Goal: Information Seeking & Learning: Learn about a topic

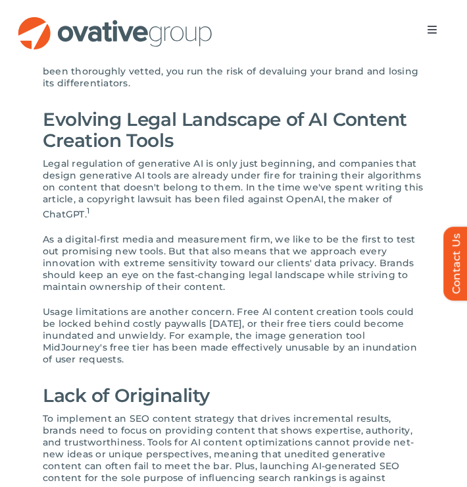
scroll to position [593, 0]
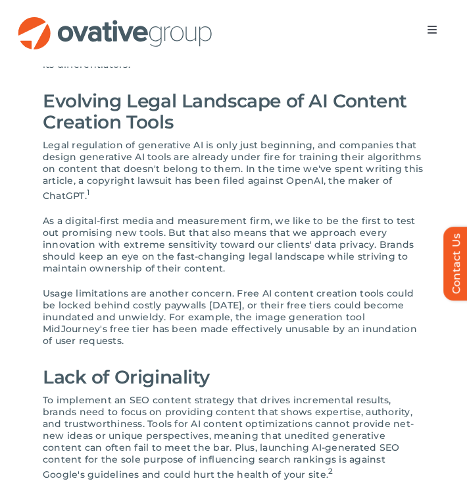
click at [86, 192] on p "Legal regulation of generative AI is only just beginning, and companies that de…" at bounding box center [234, 170] width 382 height 63
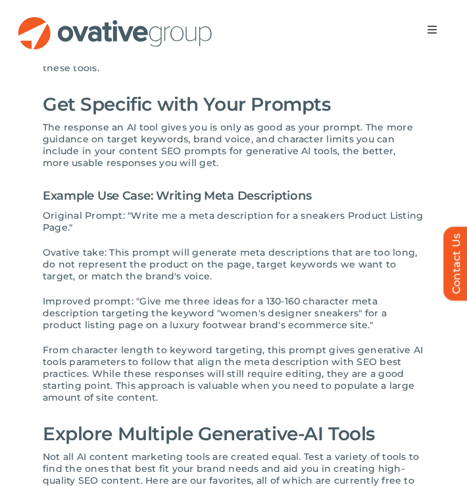
scroll to position [1664, 0]
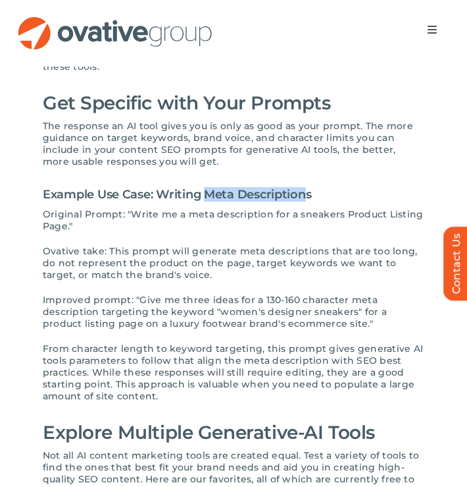
drag, startPoint x: 206, startPoint y: 170, endPoint x: 308, endPoint y: 166, distance: 102.1
click at [308, 180] on h4 "Example Use Case: Writing Meta Descriptions" at bounding box center [234, 194] width 382 height 28
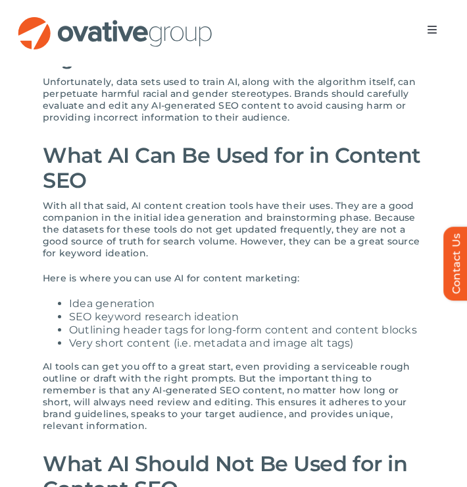
scroll to position [1040, 0]
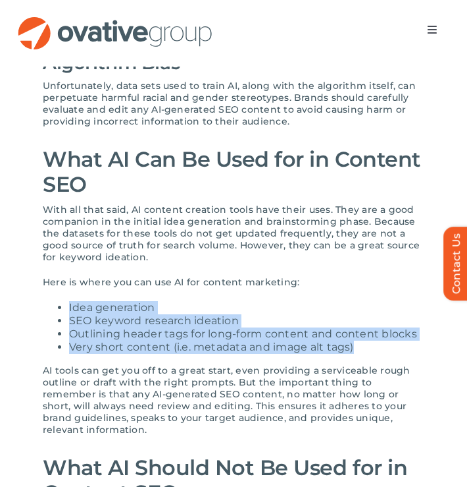
copy ul "Idea generation SEO keyword research ideation Outlining header tags for long-fo…"
drag, startPoint x: 65, startPoint y: 295, endPoint x: 379, endPoint y: 338, distance: 316.3
click at [379, 338] on ul "Idea generation SEO keyword research ideation Outlining header tags for long-fo…" at bounding box center [234, 327] width 382 height 53
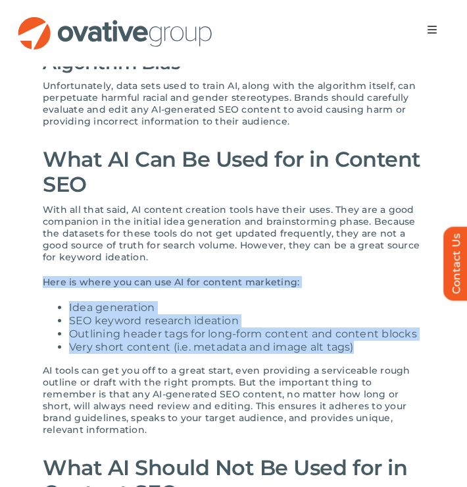
copy div "Here is where you can use AI for content marketing: Idea generation SEO keyword…"
drag, startPoint x: 42, startPoint y: 269, endPoint x: 367, endPoint y: 336, distance: 332.0
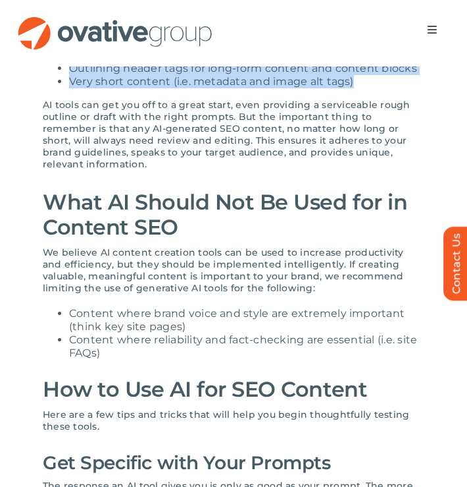
scroll to position [1354, 0]
